Goal: Information Seeking & Learning: Check status

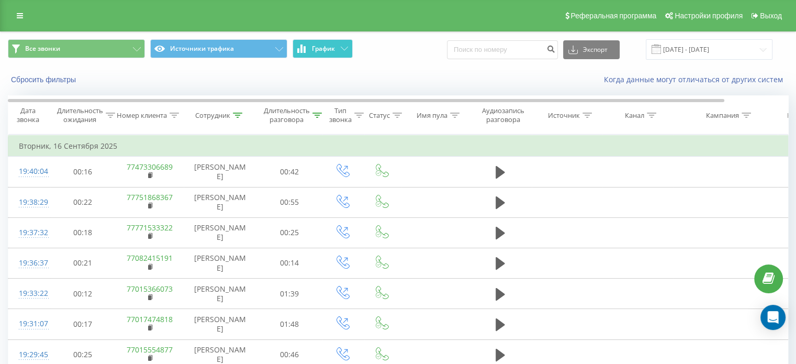
click at [341, 48] on icon at bounding box center [344, 49] width 7 height 4
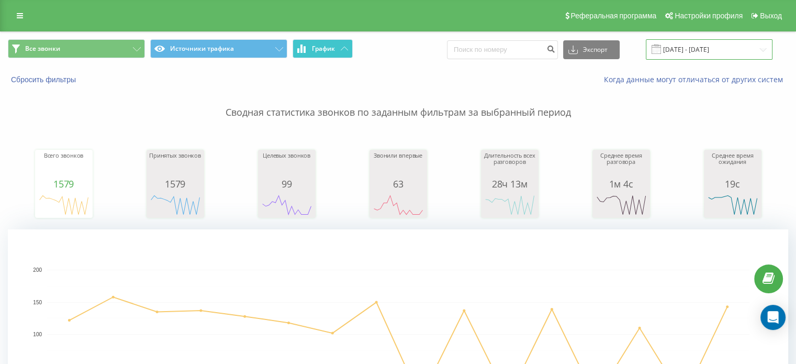
click at [697, 56] on input "[DATE] - [DATE]" at bounding box center [708, 49] width 127 height 20
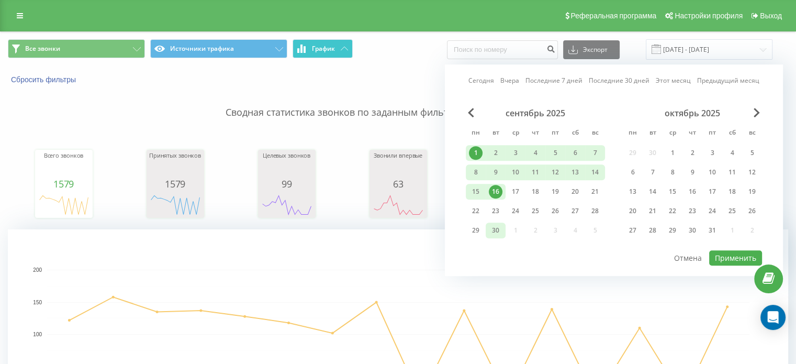
drag, startPoint x: 492, startPoint y: 230, endPoint x: 496, endPoint y: 221, distance: 9.1
click at [493, 230] on div "30" at bounding box center [496, 230] width 14 height 14
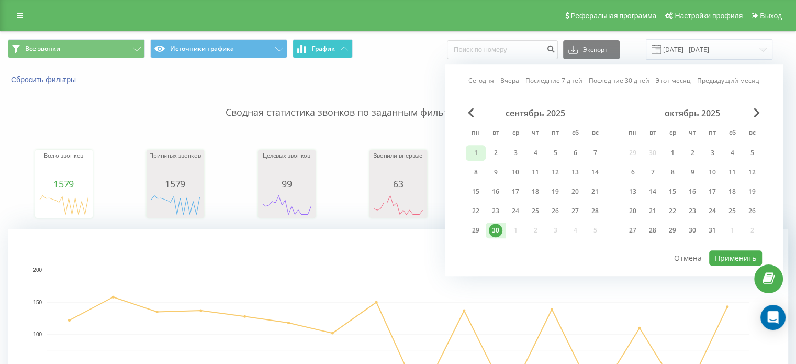
click at [477, 146] on div "1" at bounding box center [476, 153] width 14 height 14
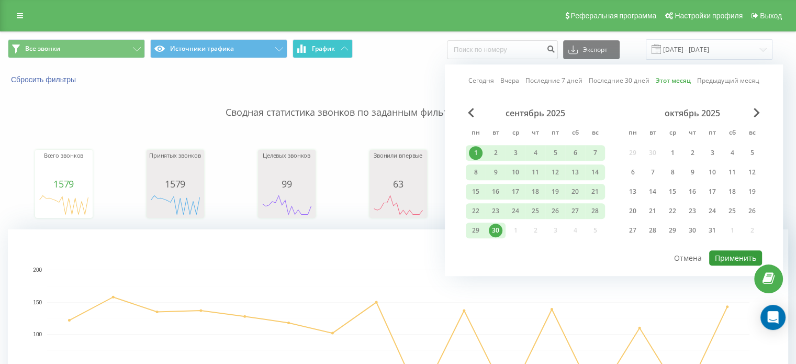
click at [730, 259] on button "Применить" at bounding box center [735, 257] width 53 height 15
type input "01.09.2025 - 30.09.2025"
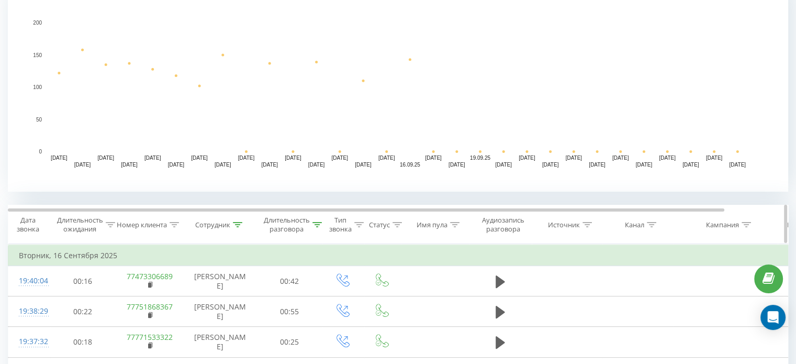
scroll to position [262, 0]
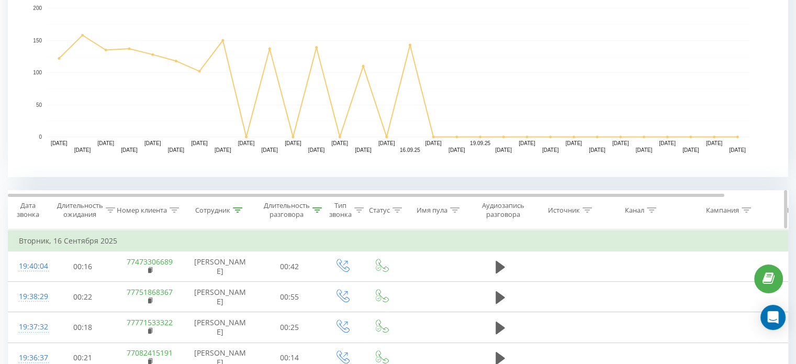
click at [224, 209] on div "Сотрудник" at bounding box center [212, 210] width 35 height 9
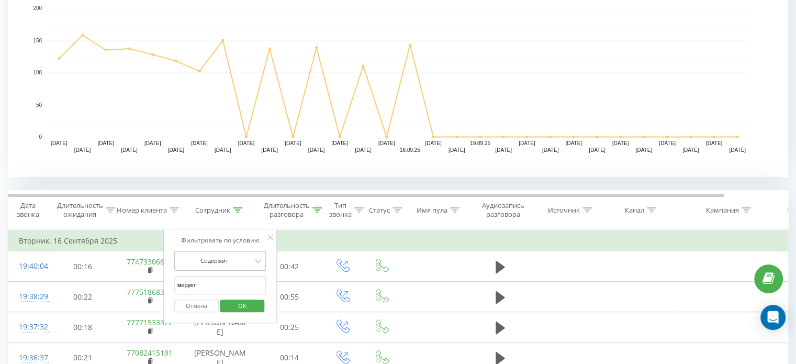
click at [217, 263] on div "Содержит" at bounding box center [220, 261] width 92 height 20
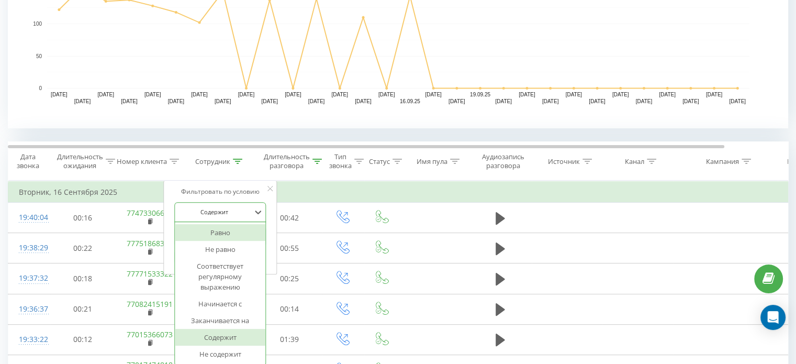
click at [310, 190] on td "Вторник, 16 Сентября 2025" at bounding box center [431, 192] width 847 height 21
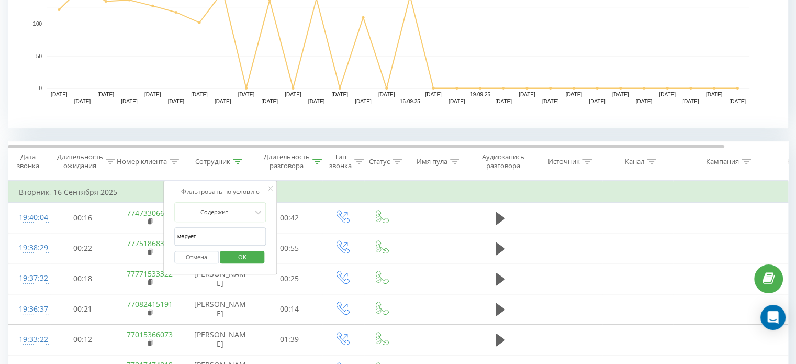
click at [193, 234] on input "мерует" at bounding box center [220, 236] width 92 height 18
click button "OK" at bounding box center [242, 257] width 44 height 13
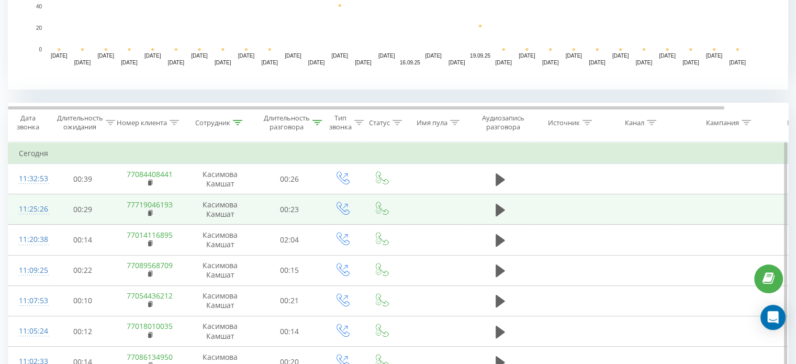
scroll to position [352, 0]
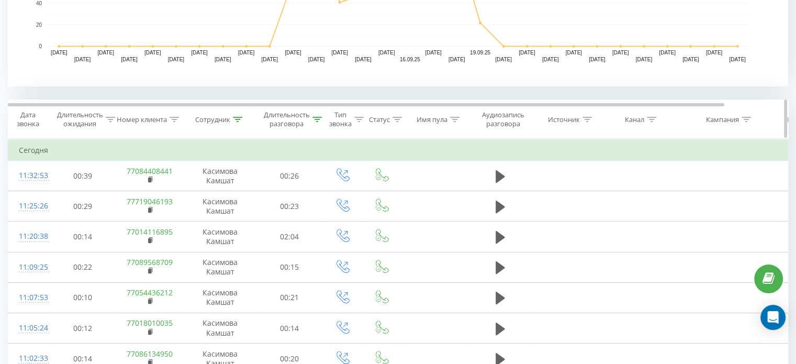
click at [225, 119] on div "Сотрудник" at bounding box center [212, 119] width 35 height 9
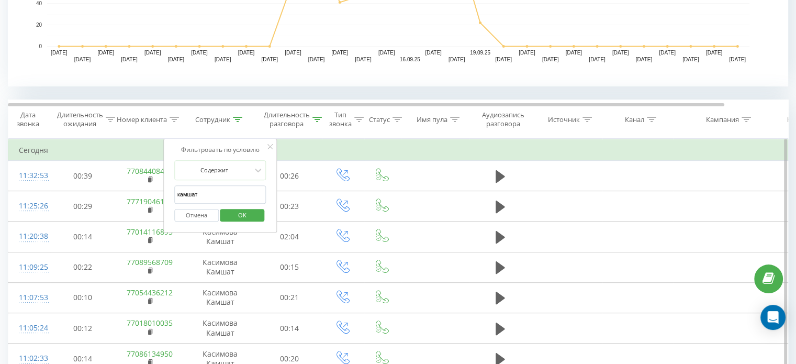
click at [202, 197] on input "камшат" at bounding box center [220, 194] width 92 height 18
click at [201, 196] on input "камшат" at bounding box center [220, 194] width 92 height 18
type input "мерует"
click button "OK" at bounding box center [242, 215] width 44 height 13
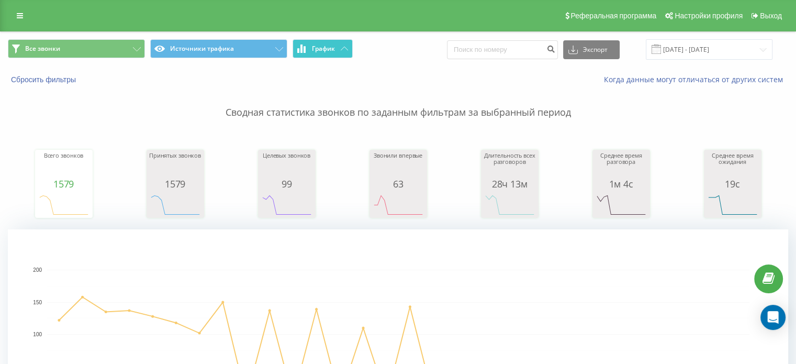
click at [478, 278] on rect "A chart." at bounding box center [398, 333] width 702 height 129
